Goal: Book appointment/travel/reservation

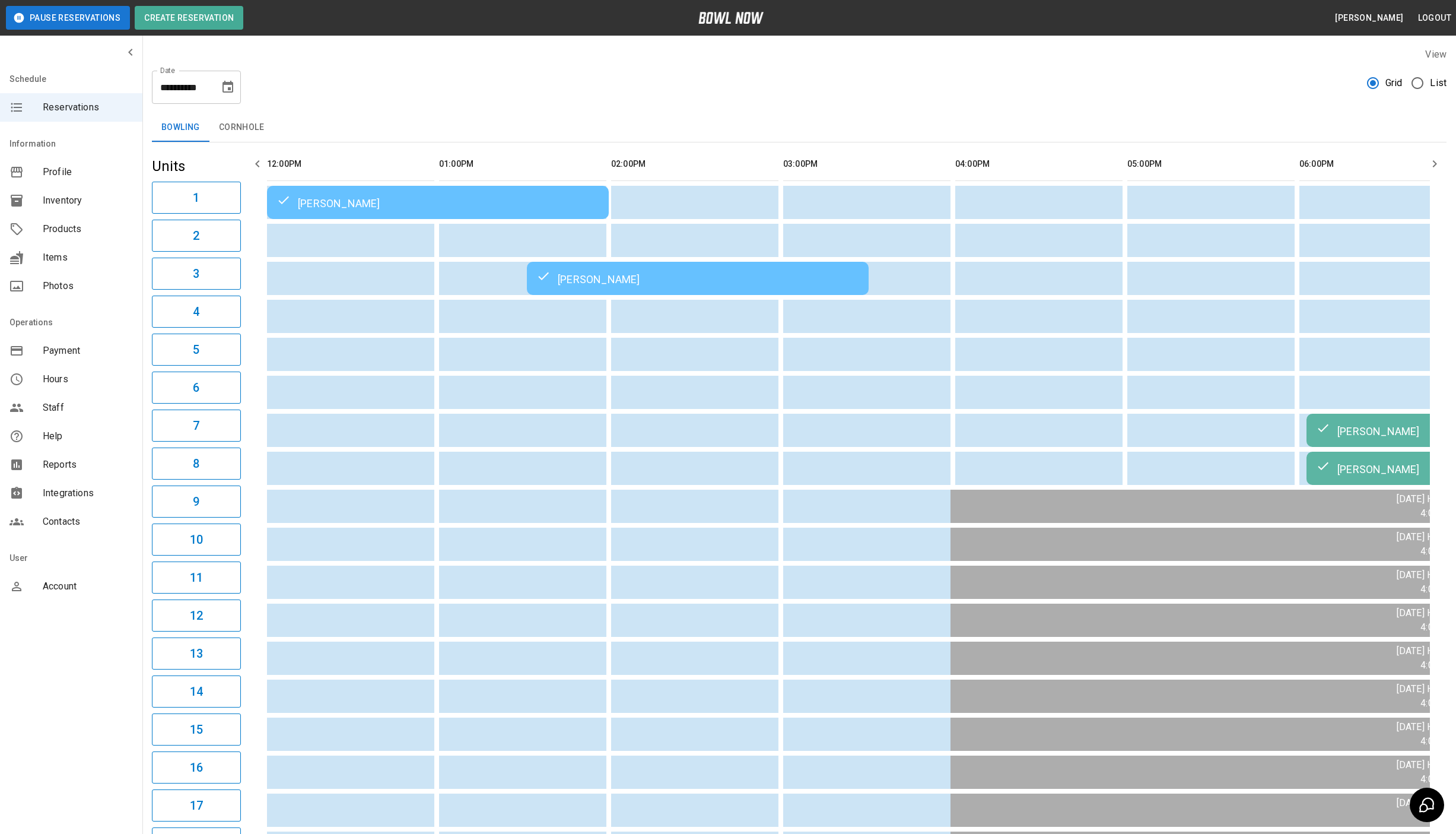
scroll to position [0, 557]
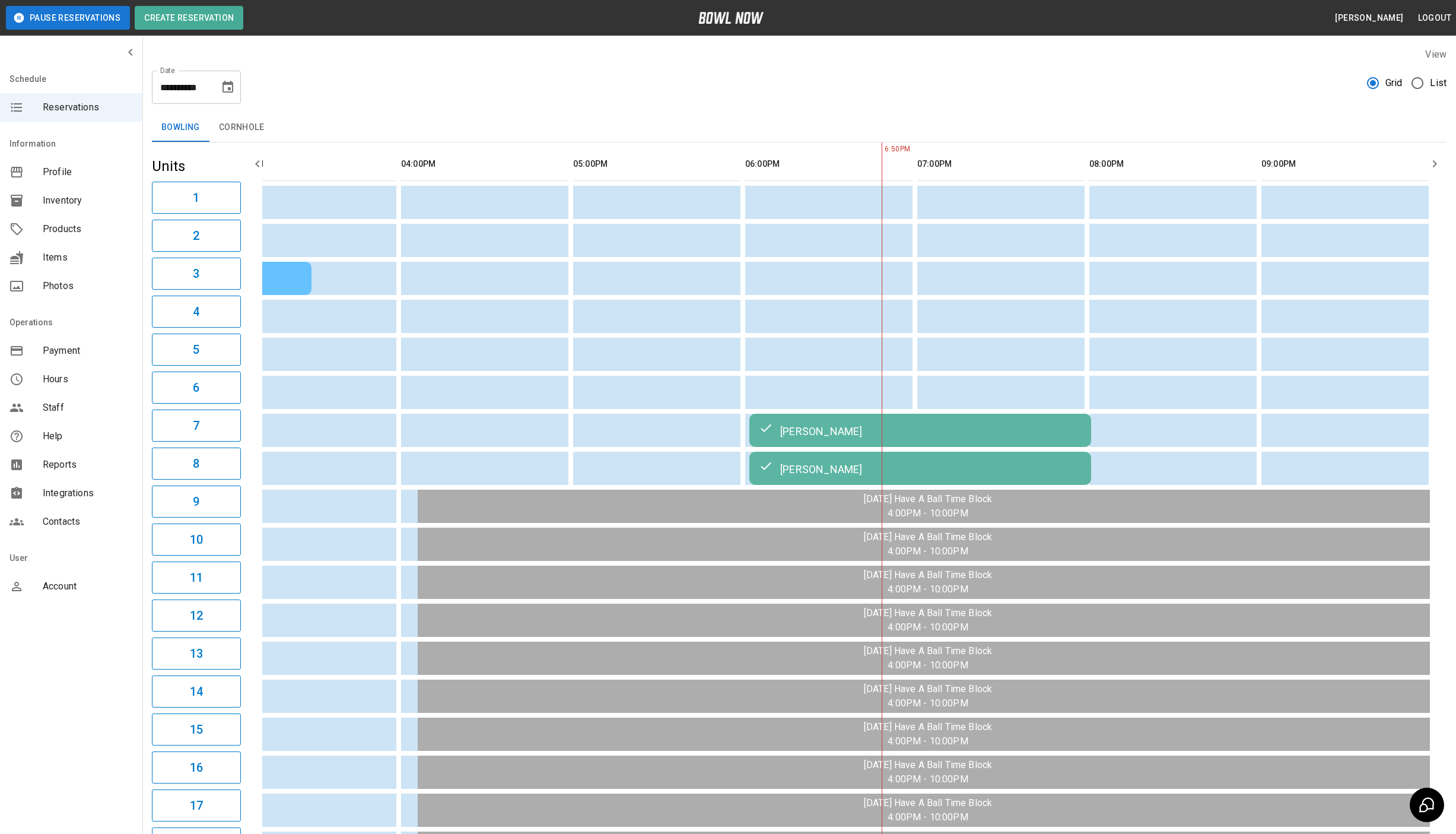
click at [223, 86] on icon "Choose date, selected date is Aug 21, 2025" at bounding box center [228, 86] width 11 height 12
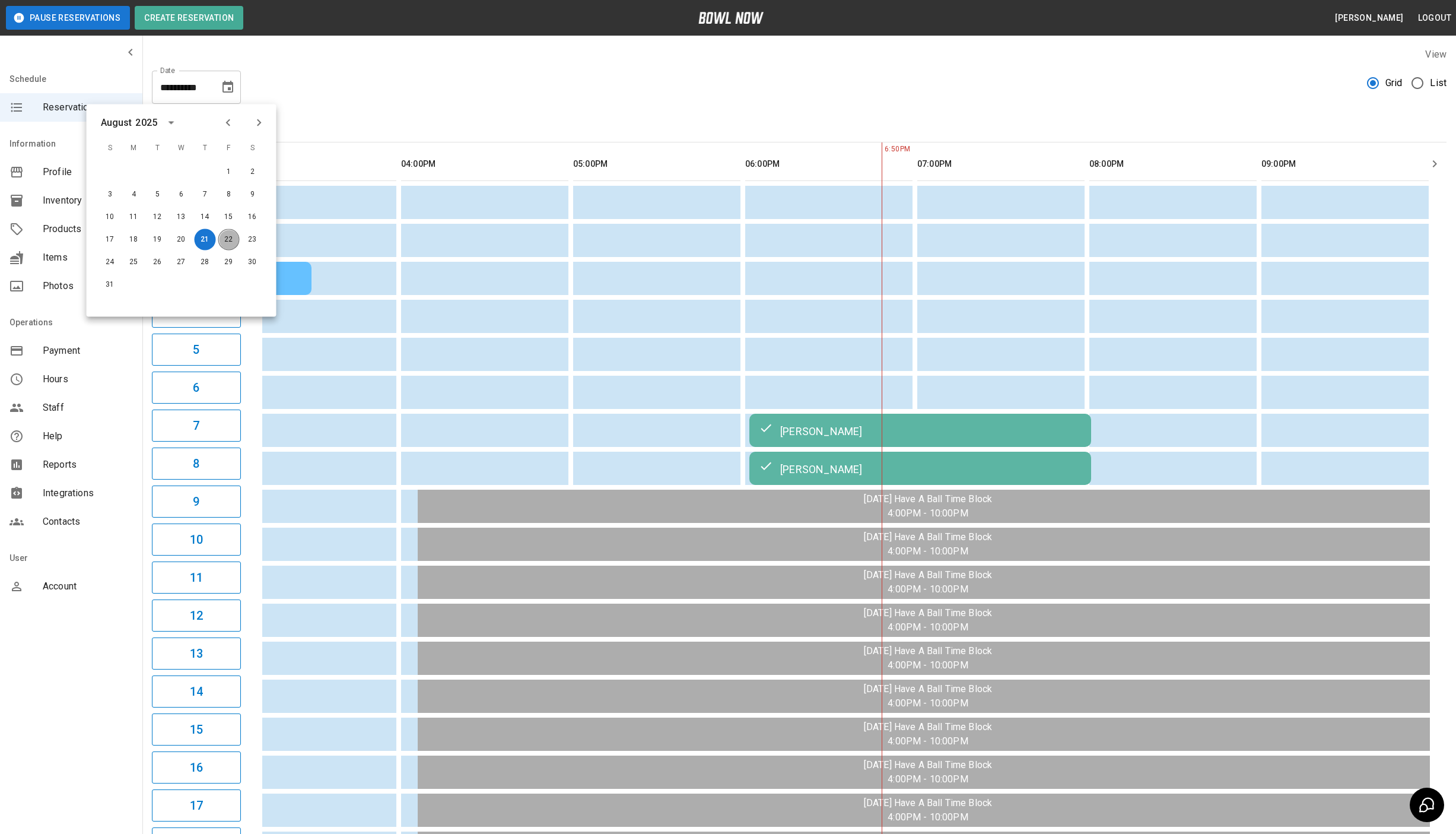
click at [231, 246] on button "22" at bounding box center [229, 240] width 22 height 22
type input "**********"
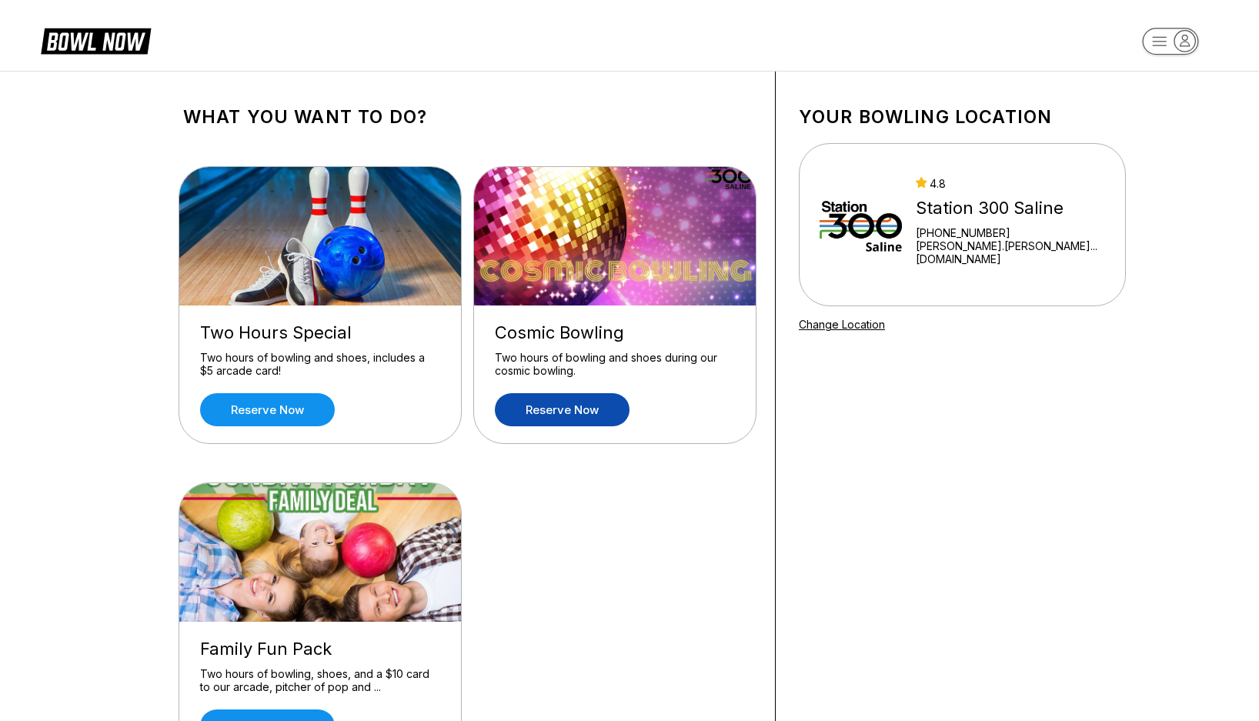
click at [605, 401] on link "Reserve now" at bounding box center [562, 409] width 135 height 33
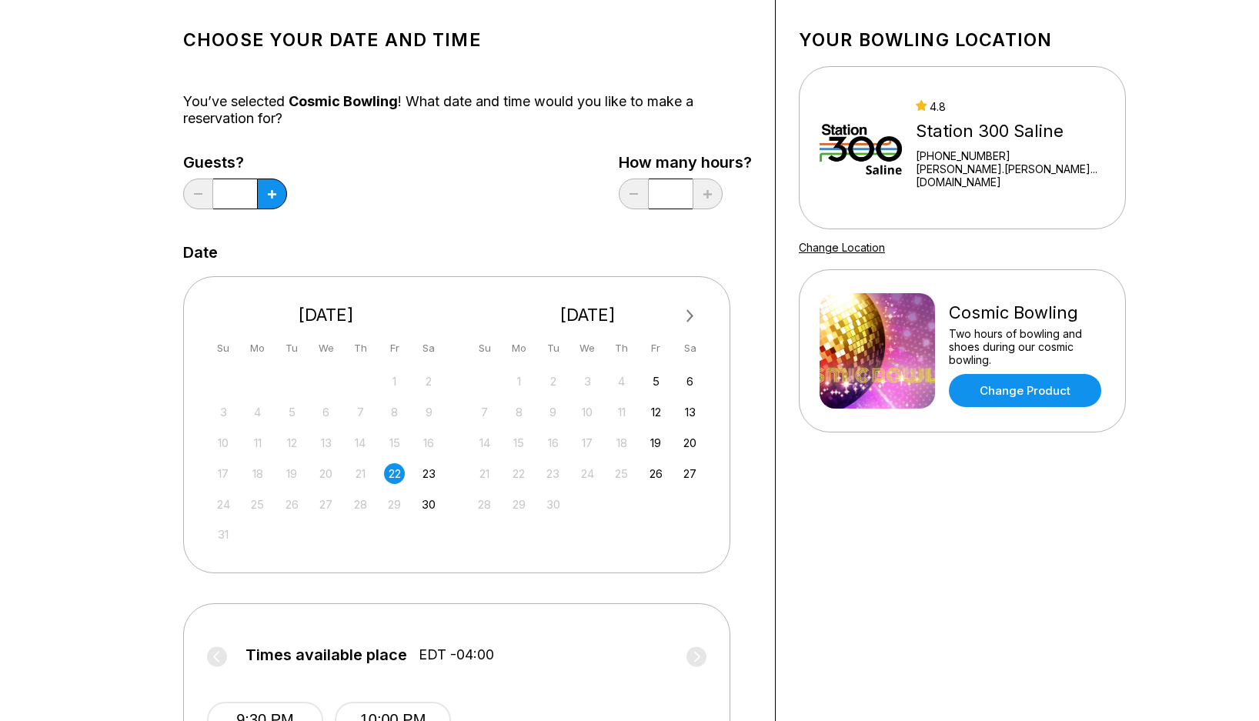
scroll to position [154, 0]
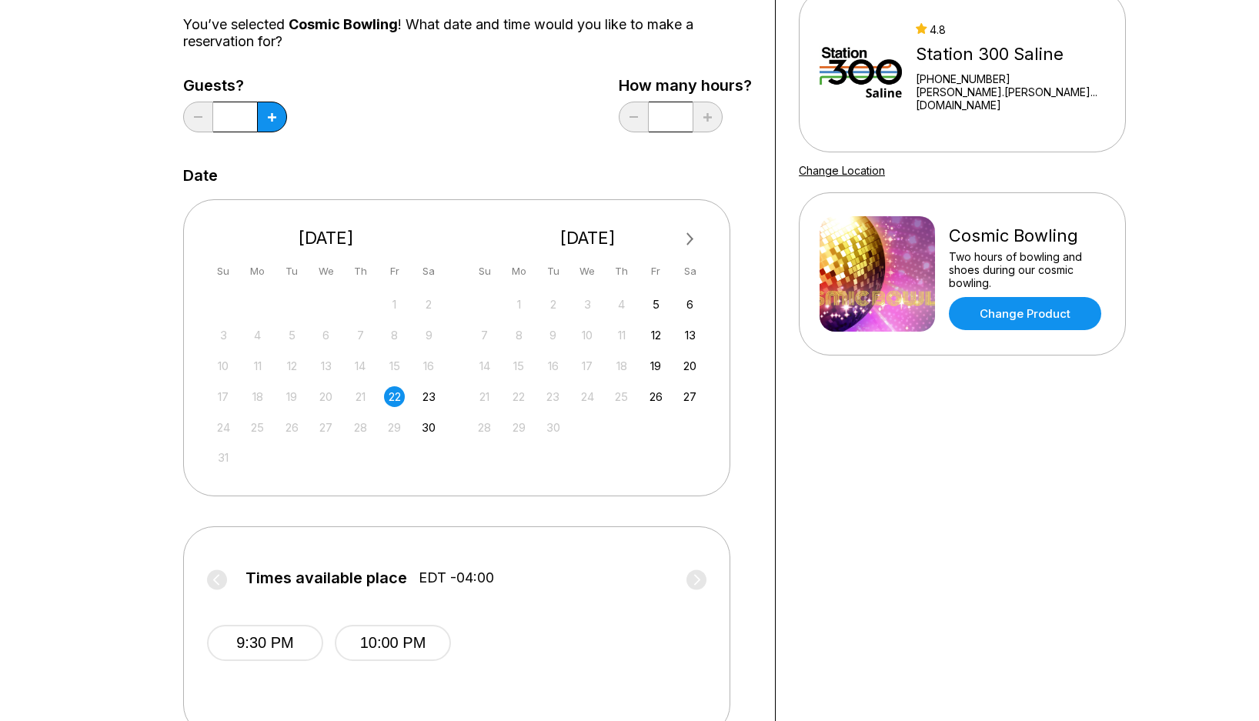
click at [400, 398] on div "22" at bounding box center [394, 396] width 21 height 21
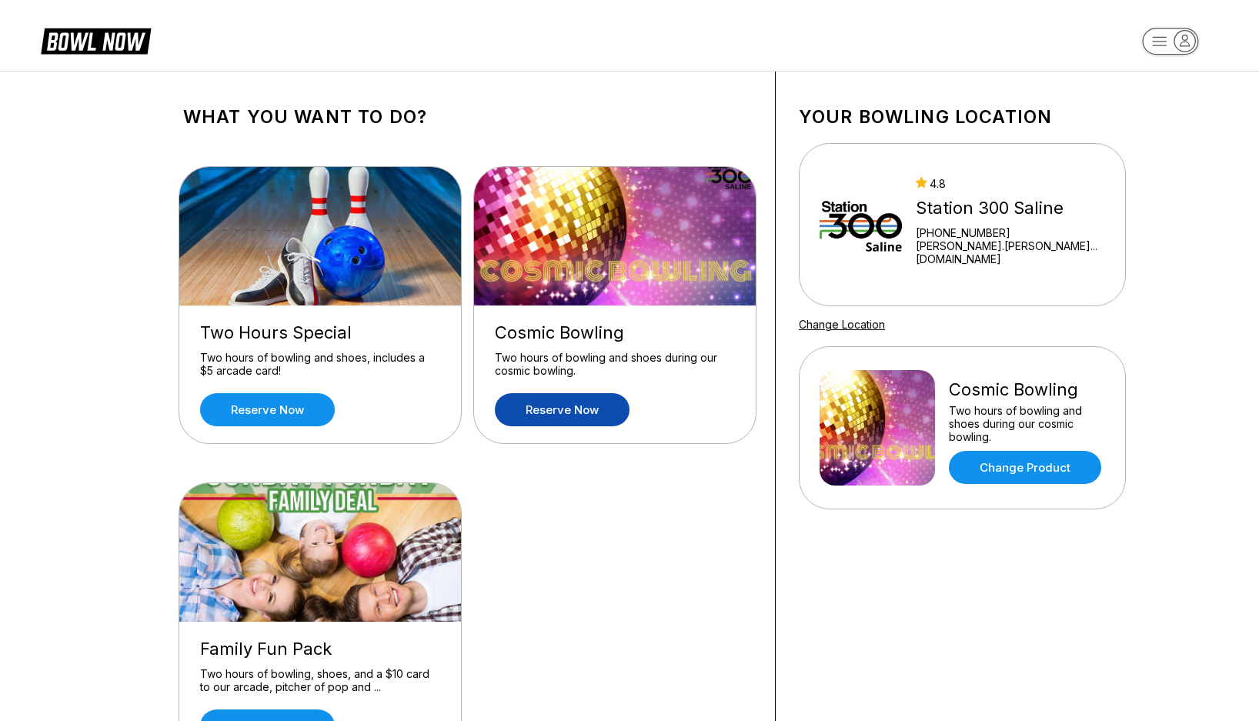
scroll to position [77, 0]
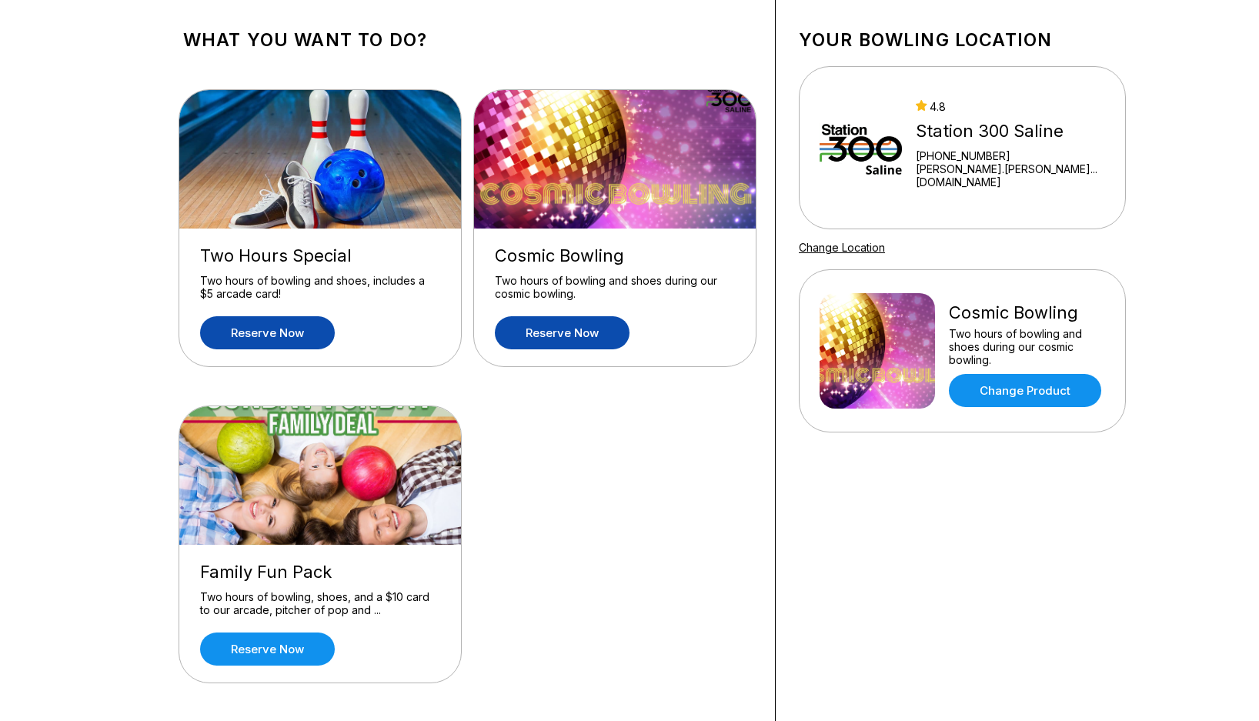
click at [278, 344] on link "Reserve now" at bounding box center [267, 332] width 135 height 33
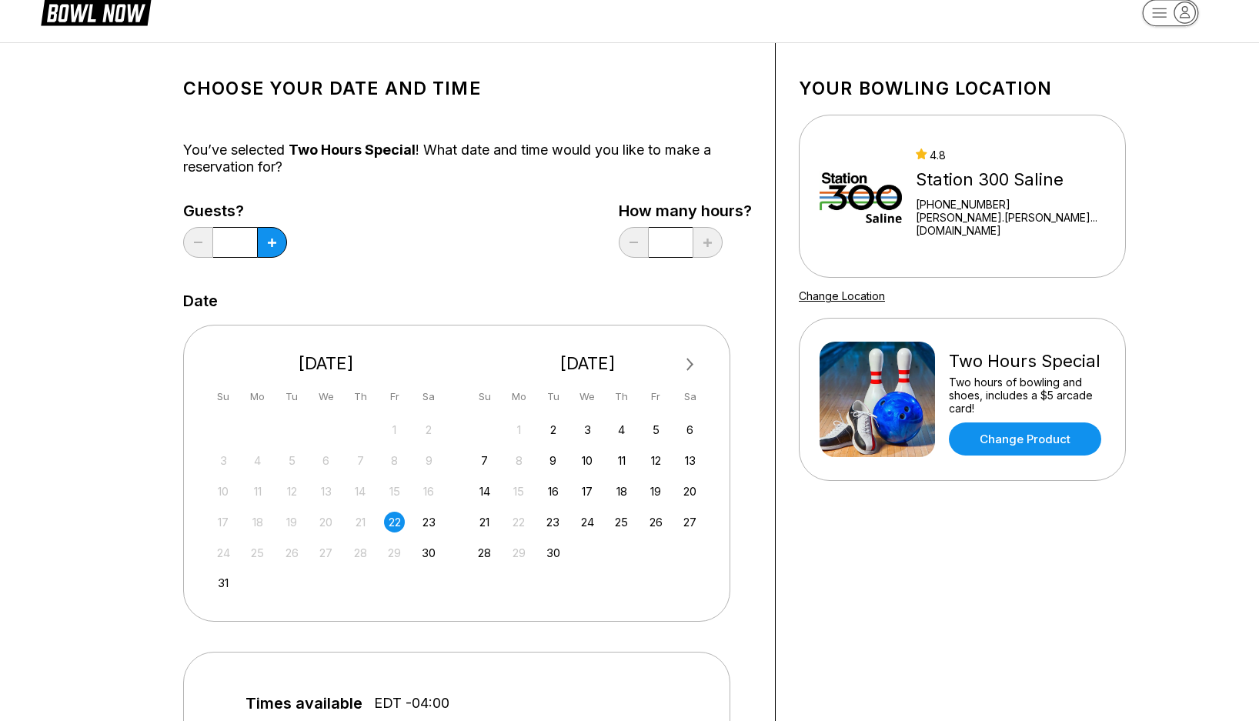
scroll to position [0, 0]
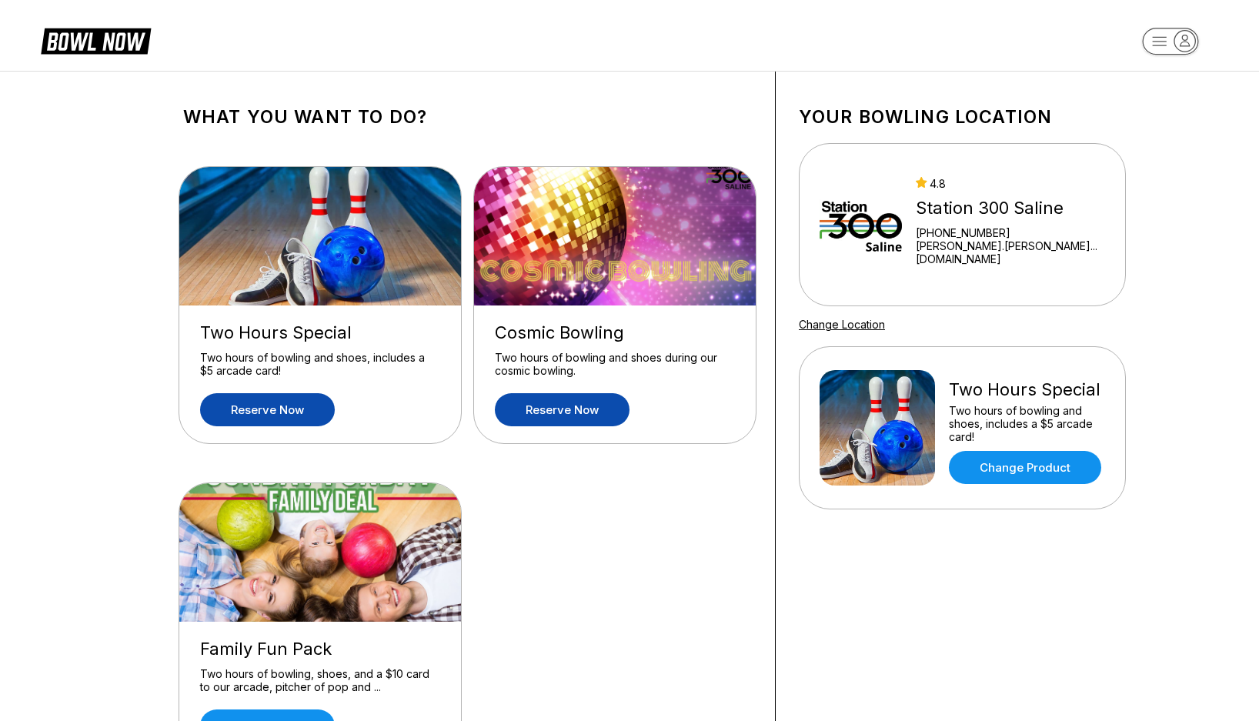
click at [584, 413] on link "Reserve now" at bounding box center [562, 409] width 135 height 33
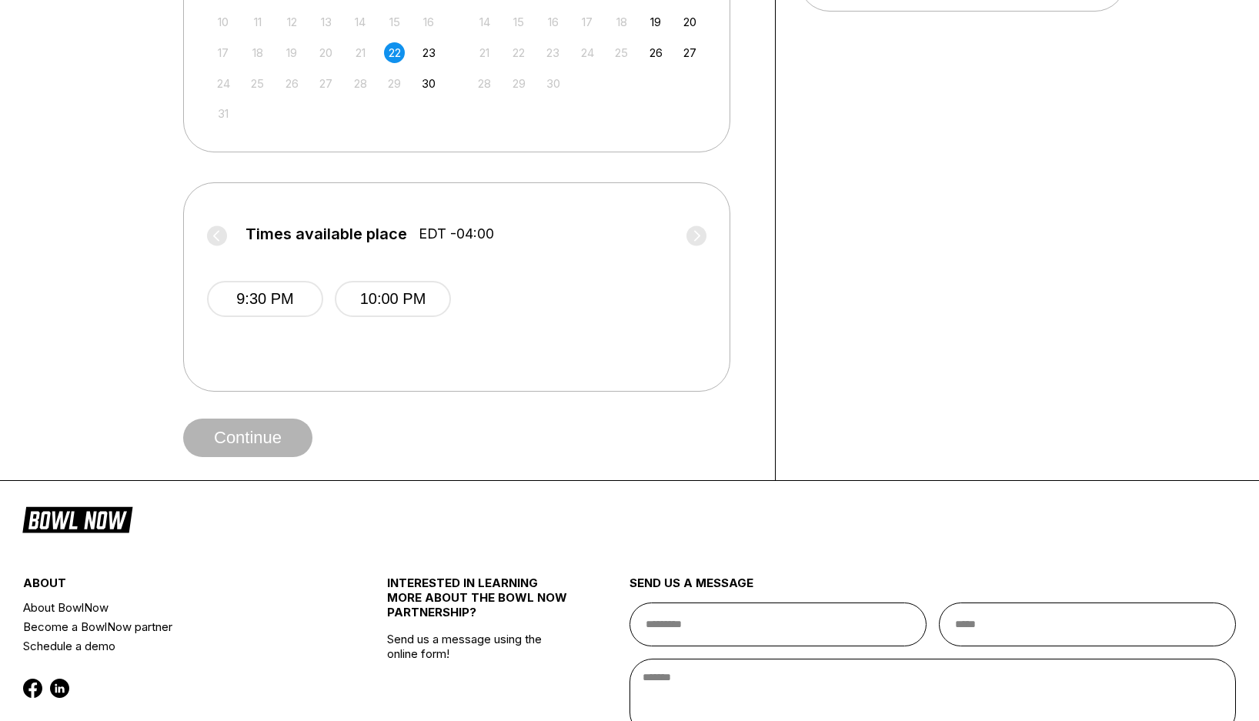
scroll to position [462, 0]
